Goal: Transaction & Acquisition: Purchase product/service

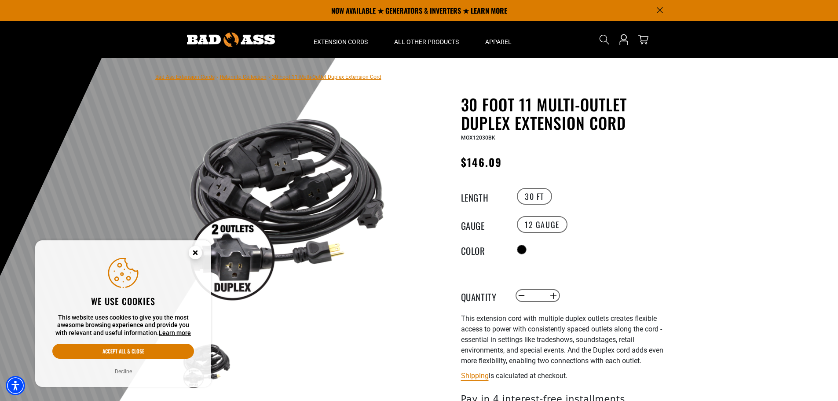
click at [195, 252] on icon "Close this option" at bounding box center [195, 252] width 3 height 3
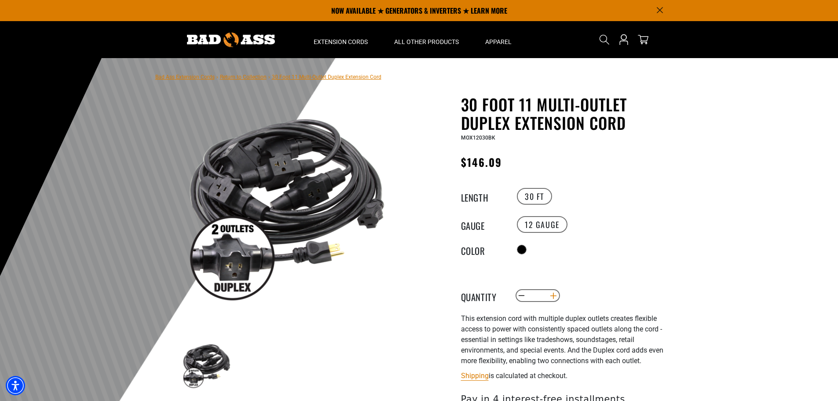
click at [552, 293] on button "Increase quantity for 30 Foot 11 Multi-Outlet Duplex Extension Cord" at bounding box center [554, 295] width 14 height 15
type input "*"
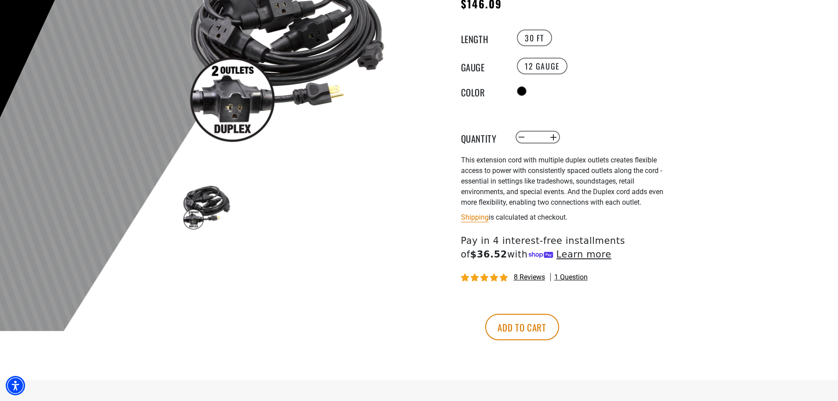
scroll to position [176, 0]
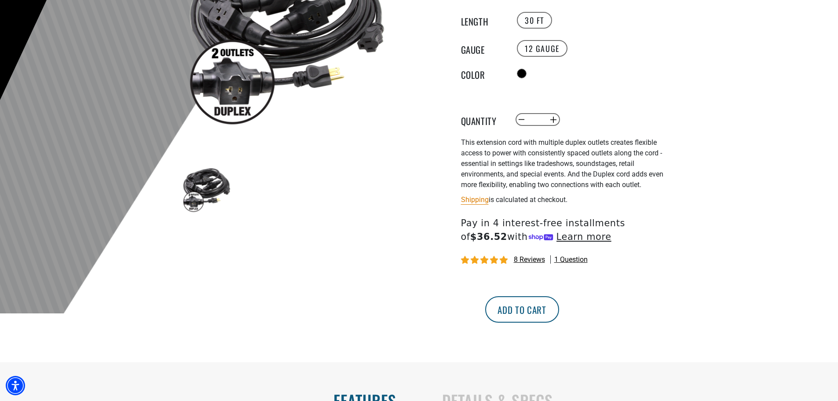
click at [559, 314] on button "Add to cart" at bounding box center [522, 309] width 74 height 26
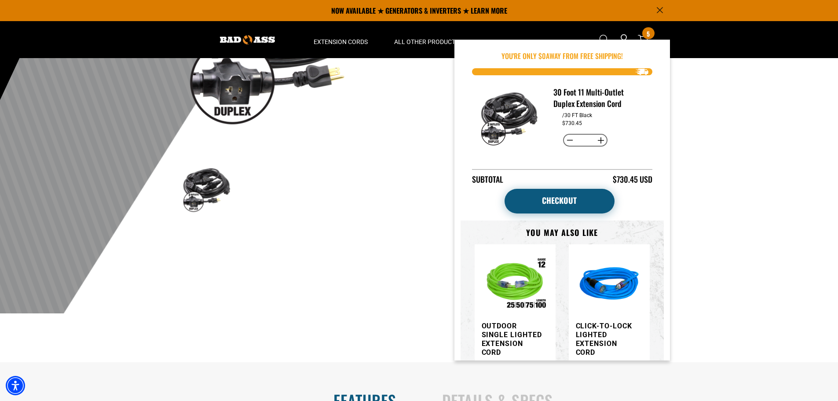
click at [552, 200] on link "Checkout" at bounding box center [560, 201] width 110 height 25
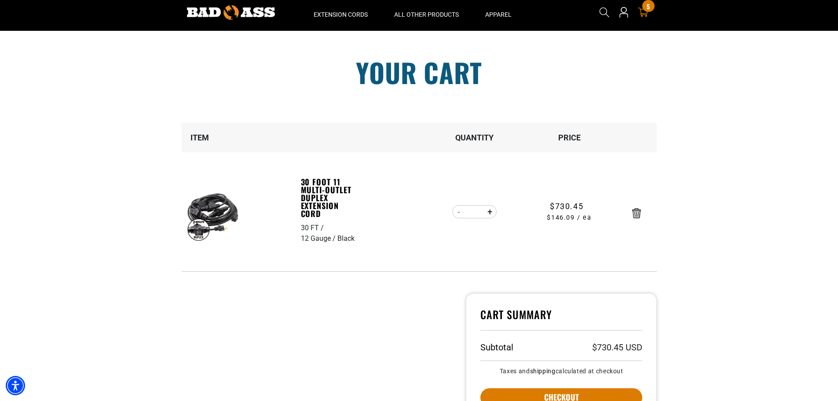
scroll to position [132, 0]
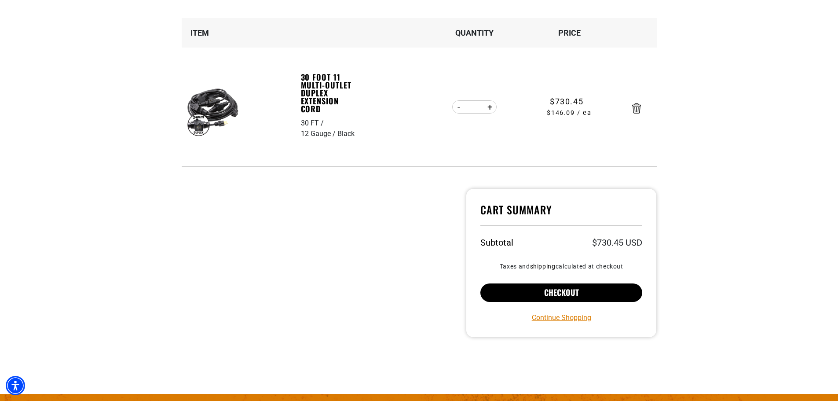
click at [564, 292] on button "Checkout" at bounding box center [562, 292] width 162 height 18
